Goal: Check status: Check status

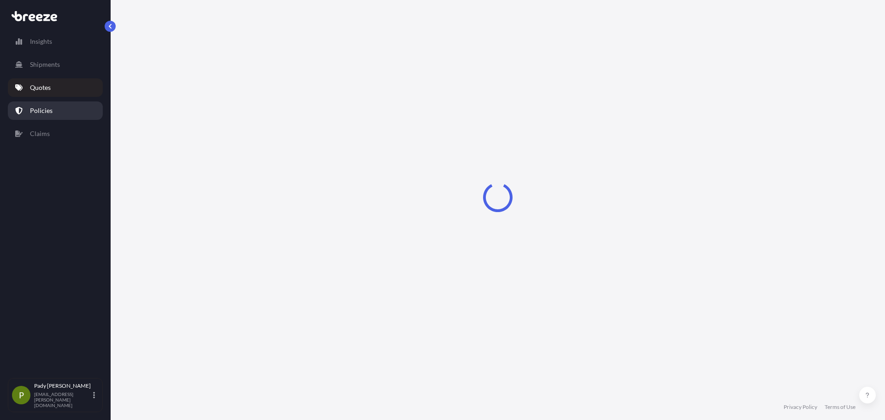
click at [72, 109] on link "Policies" at bounding box center [55, 110] width 95 height 18
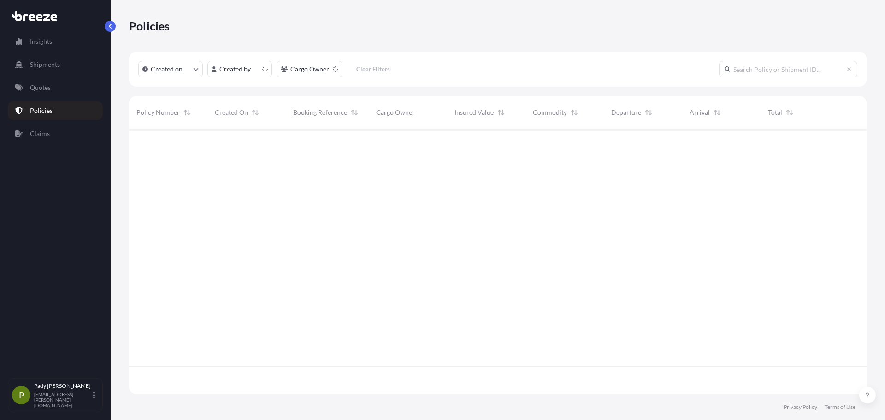
scroll to position [263, 730]
click at [59, 94] on link "Quotes" at bounding box center [55, 87] width 95 height 18
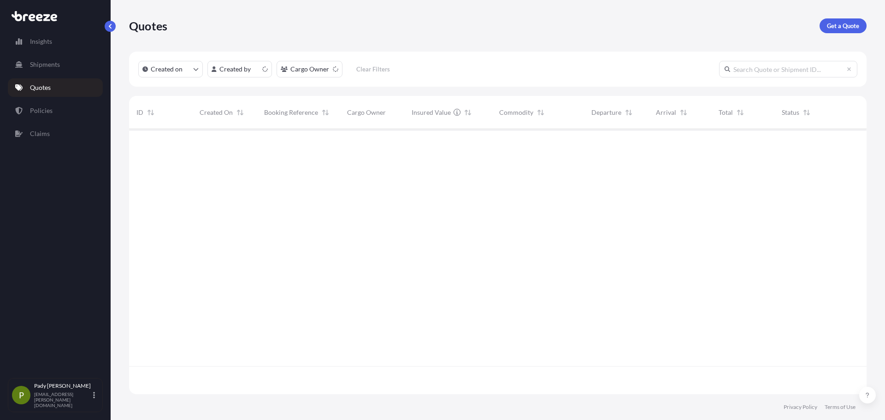
scroll to position [263, 730]
click at [59, 108] on link "Policies" at bounding box center [55, 110] width 95 height 18
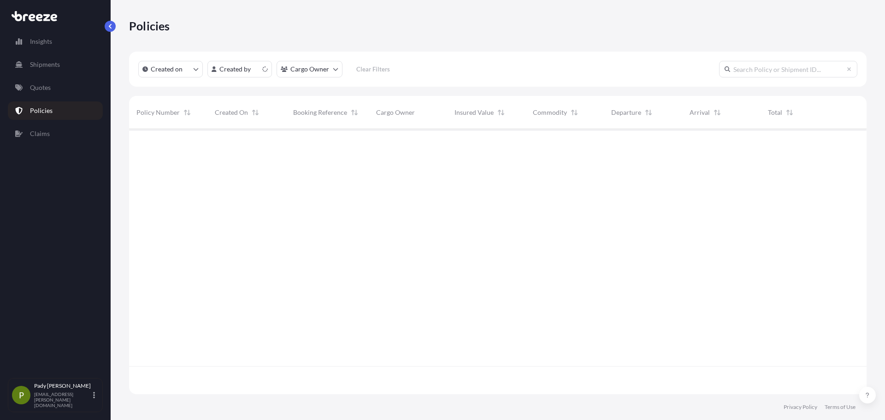
scroll to position [263, 730]
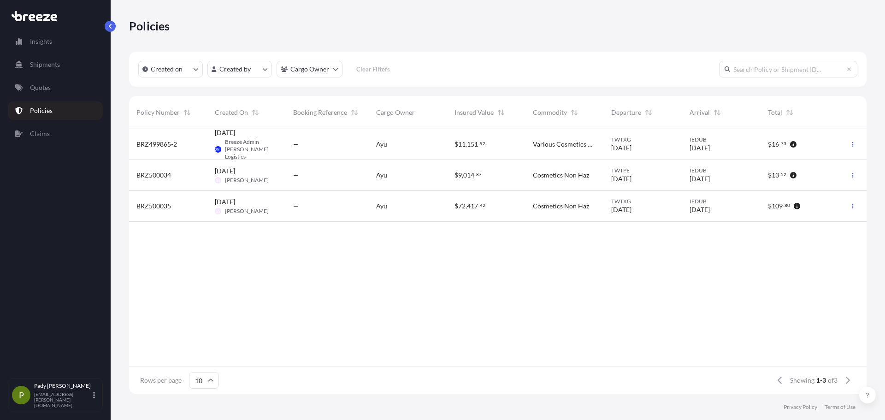
drag, startPoint x: 512, startPoint y: 143, endPoint x: 497, endPoint y: 141, distance: 15.3
click at [497, 141] on div "$ 11 , 151 . 92" at bounding box center [486, 144] width 64 height 9
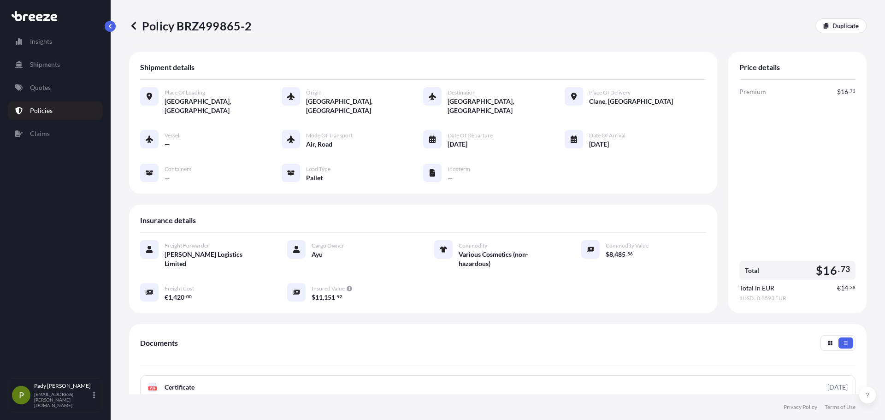
click at [319, 294] on div "Freight Forwarder [PERSON_NAME] Logistics Limited Cargo Owner Ayu Commodity Var…" at bounding box center [423, 276] width 566 height 86
click at [320, 294] on span "11" at bounding box center [318, 297] width 7 height 6
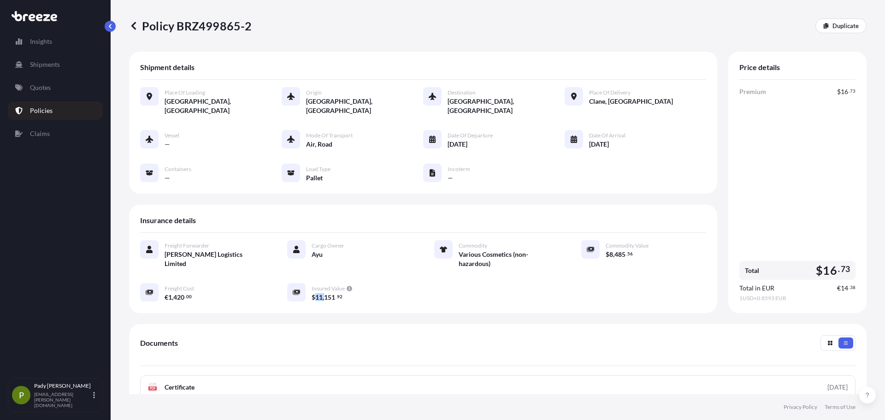
click at [320, 294] on span "11" at bounding box center [318, 297] width 7 height 6
click at [324, 294] on span "151" at bounding box center [329, 297] width 11 height 6
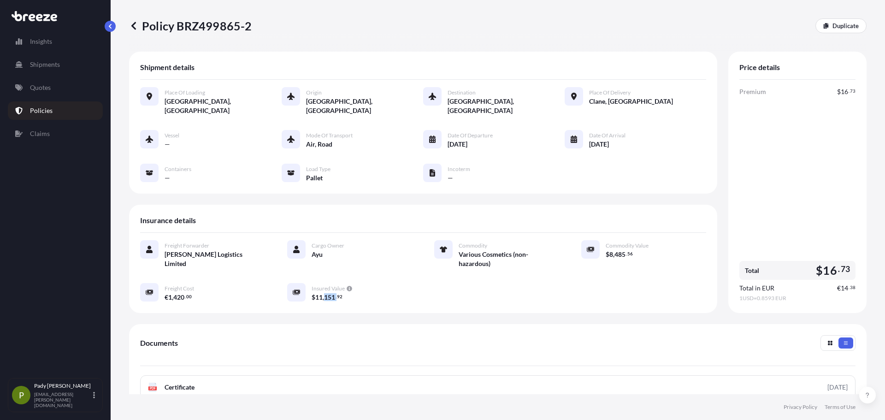
click at [324, 294] on span "151" at bounding box center [329, 297] width 11 height 6
click at [341, 292] on div "$ 11 , 151 . 92" at bounding box center [362, 297] width 100 height 10
drag, startPoint x: 338, startPoint y: 287, endPoint x: 309, endPoint y: 288, distance: 29.0
click at [309, 288] on div "Insured Value $ 11 , 151 . 92" at bounding box center [349, 292] width 125 height 19
copy span "$ 11 , 151 . 92"
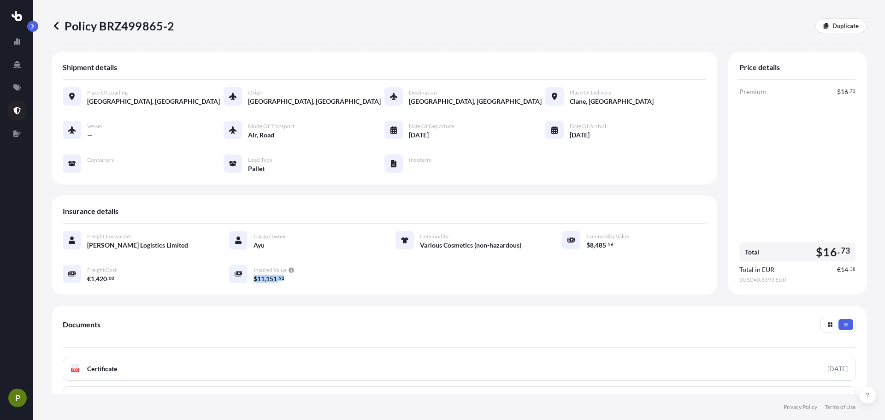
click at [18, 105] on link at bounding box center [17, 110] width 18 height 18
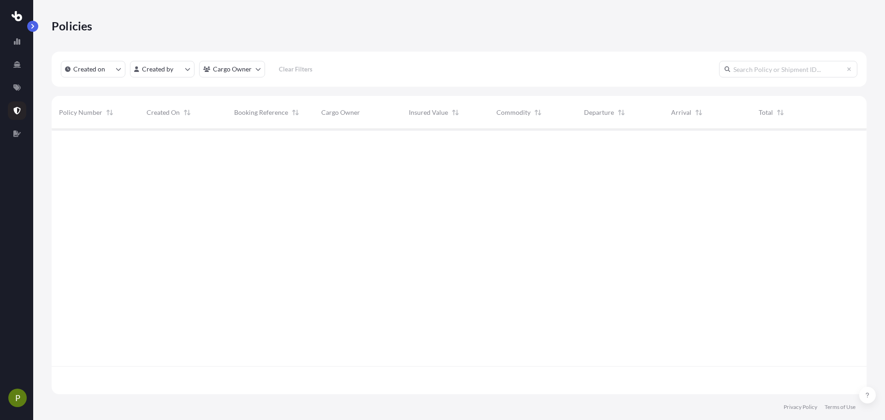
scroll to position [263, 808]
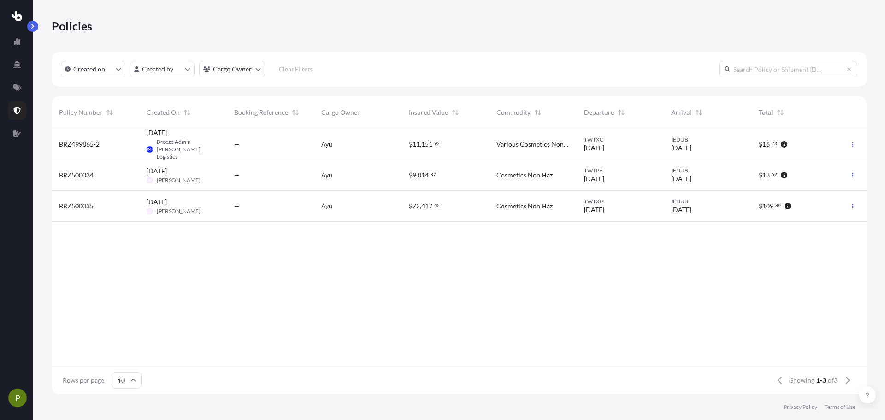
click at [362, 200] on div "Ayu" at bounding box center [358, 206] width 88 height 31
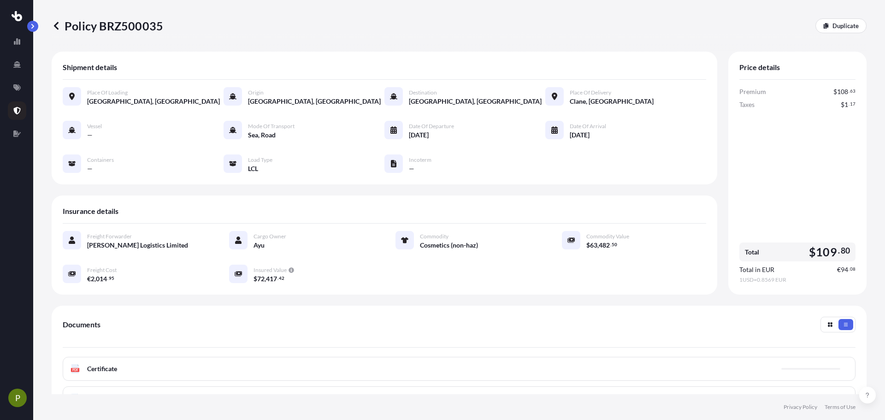
click at [377, 35] on div "Policy BRZ500035 Duplicate" at bounding box center [459, 26] width 815 height 52
